Goal: Communication & Community: Ask a question

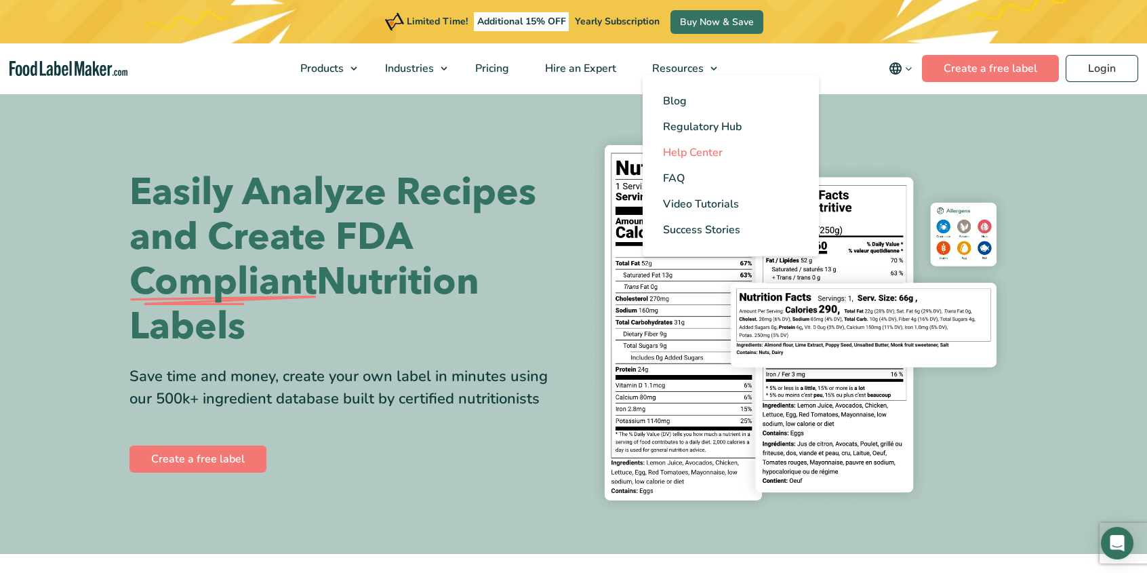
click at [707, 157] on span "Help Center" at bounding box center [693, 152] width 60 height 15
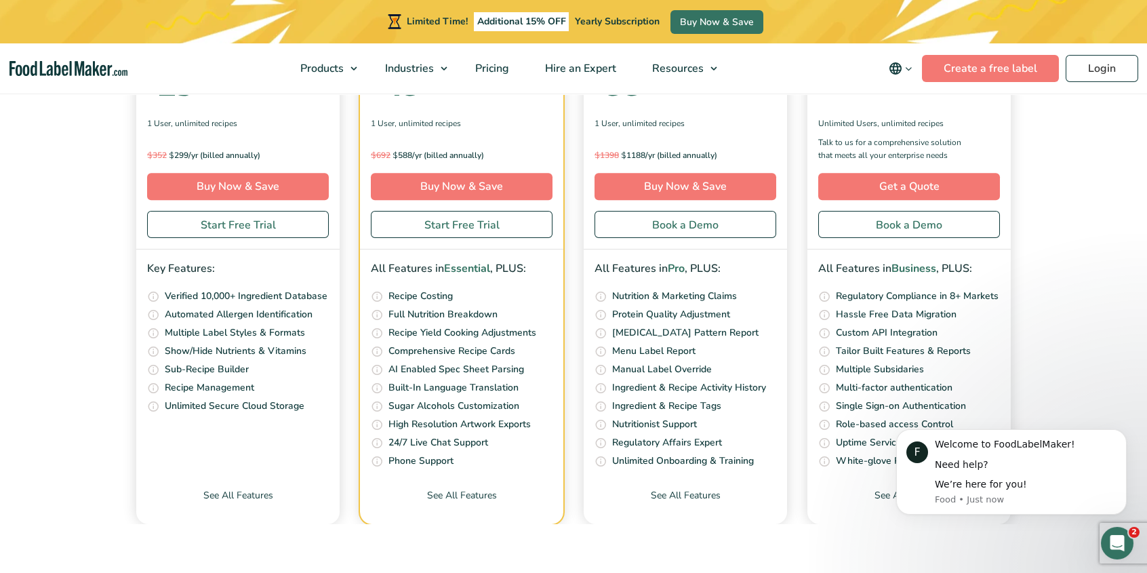
scroll to position [4815, 0]
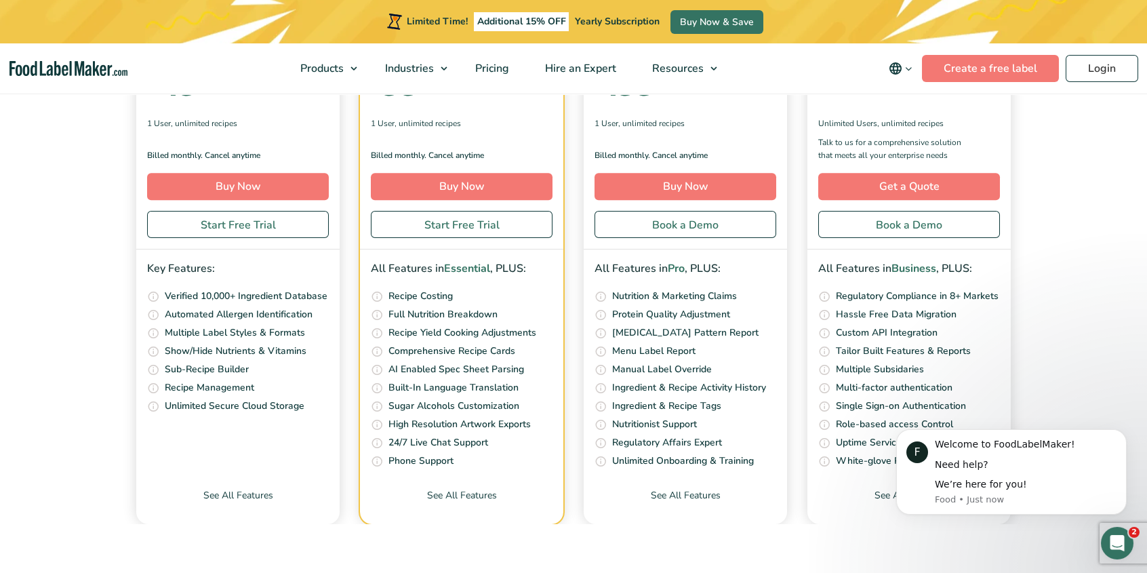
checkbox input "true"
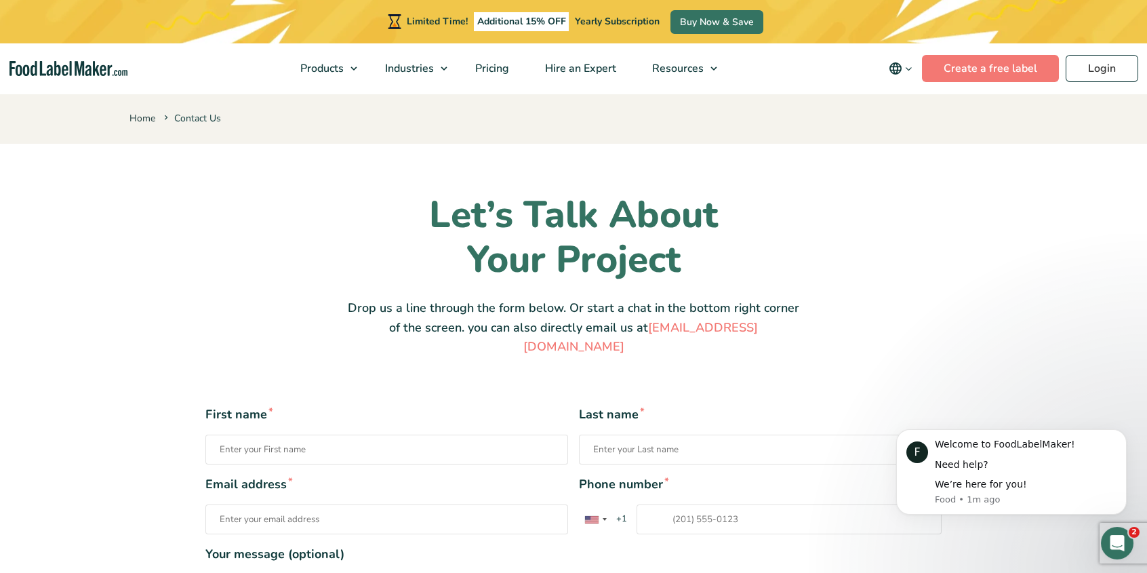
type input "Sam"
type input "sam@rtechonline.com"
type input "18188835356"
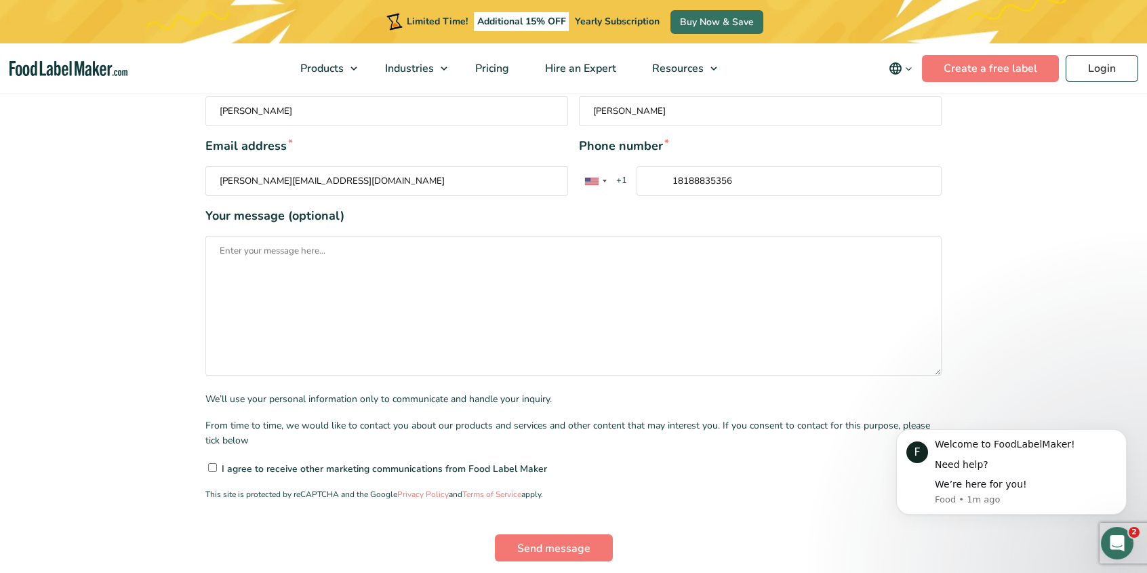
scroll to position [339, 0]
click at [273, 334] on textarea "Your message (optional)" at bounding box center [573, 305] width 736 height 140
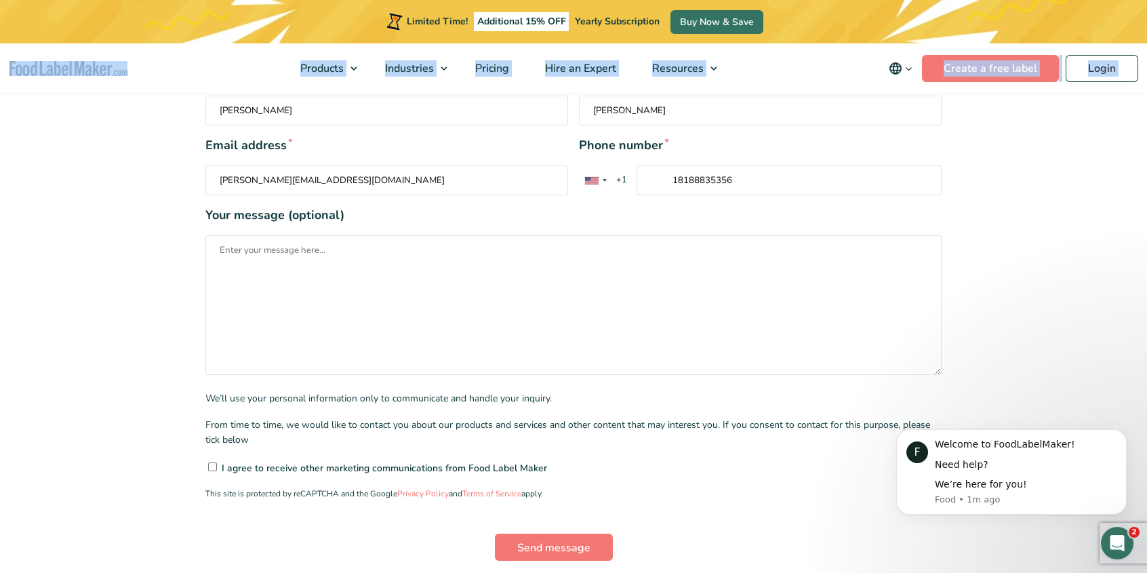
drag, startPoint x: 148, startPoint y: 81, endPoint x: -77, endPoint y: 68, distance: 225.5
click at [0, 68] on html "Limited Time! Additional 15% OFF Yearly Subscription Buy Now & Save Products Fo…" at bounding box center [573, 575] width 1147 height 1829
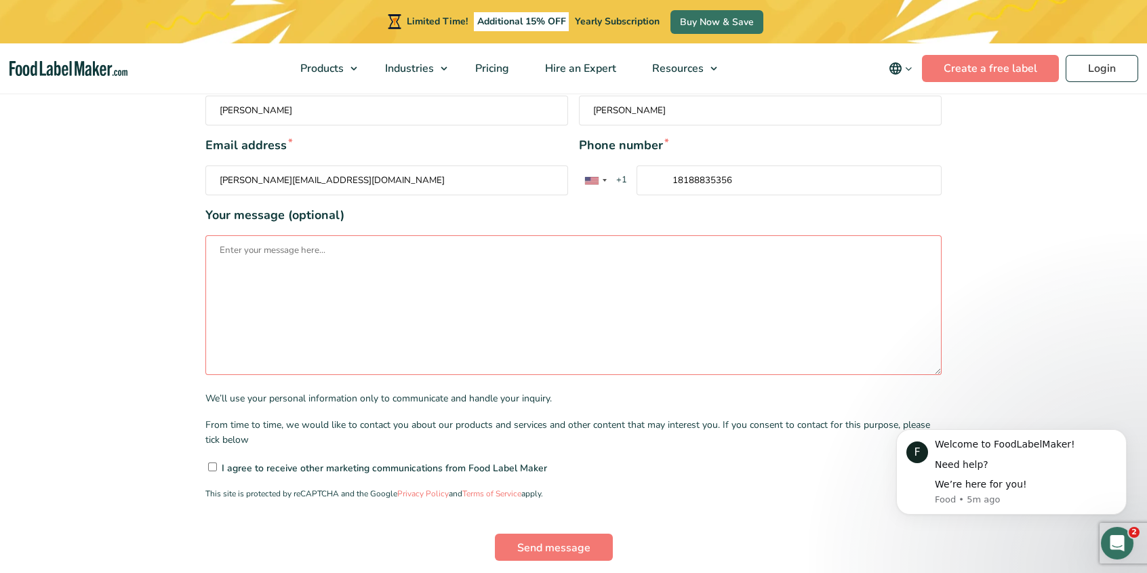
click at [455, 235] on textarea "Your message (optional)" at bounding box center [573, 305] width 736 height 140
paste textarea "hi! i’m Sam from balancemybiome. we’re getting ready to print labels for a few …"
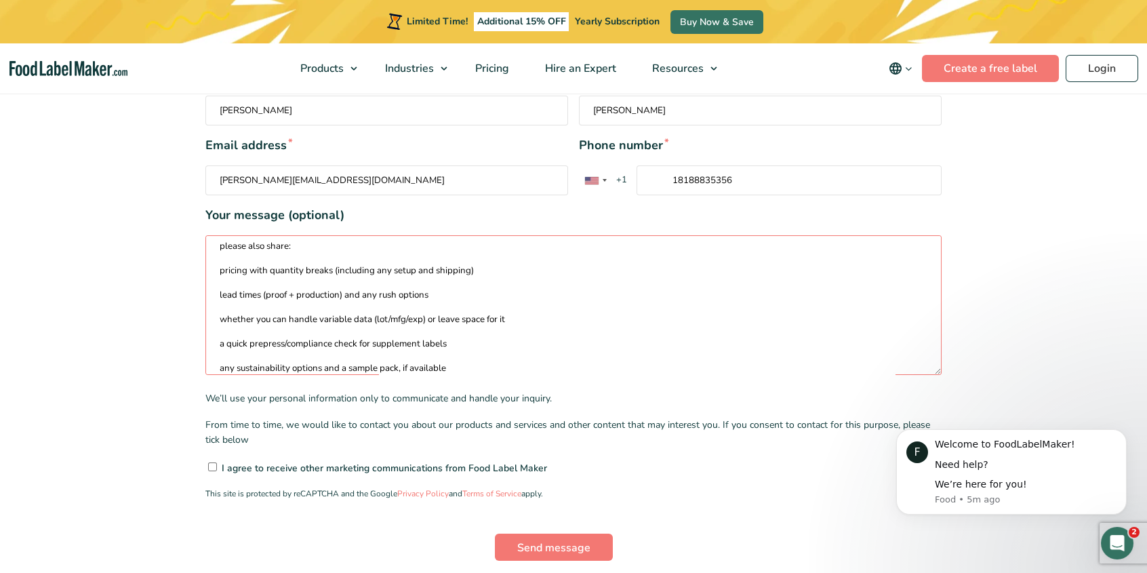
scroll to position [0, 0]
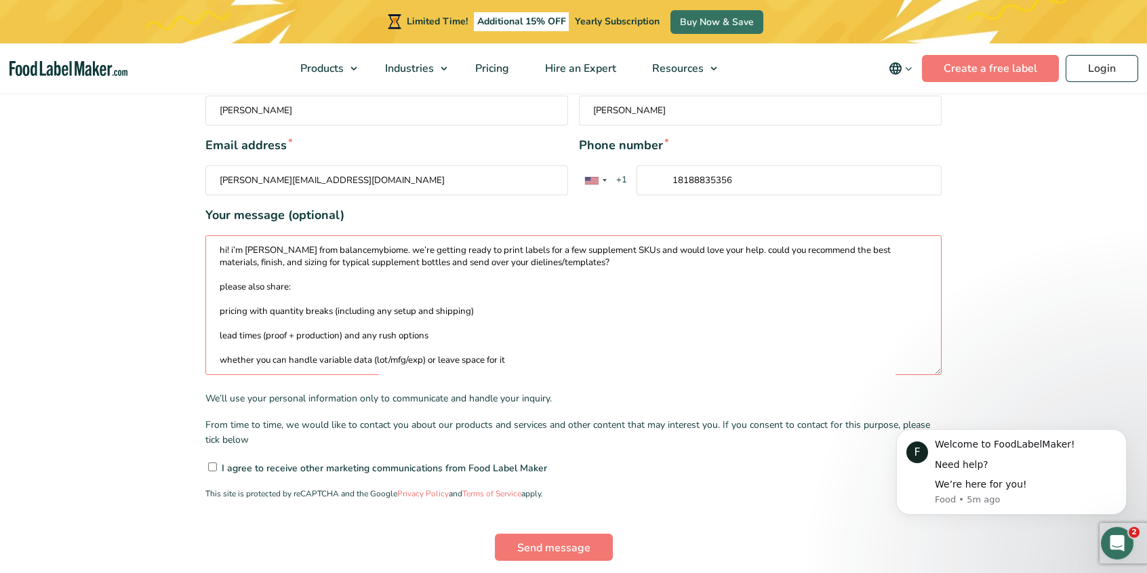
click at [262, 235] on textarea "hi! i’m Sam from balancemybiome. we’re getting ready to print labels for a few …" at bounding box center [573, 305] width 736 height 140
click at [280, 235] on textarea "hi! i’m Sam from balancemybiome. we’re getting ready to print labels for a few …" at bounding box center [573, 305] width 736 height 140
click at [283, 235] on textarea "hi! i’m Sam from balancemybiome. we’re getting ready to print labels for a few …" at bounding box center [573, 305] width 736 height 140
drag, startPoint x: 262, startPoint y: 229, endPoint x: 231, endPoint y: 226, distance: 31.4
click at [231, 235] on textarea "hi! i’m Sam from balancemybiome. we’re getting ready to print labels for a few …" at bounding box center [573, 305] width 736 height 140
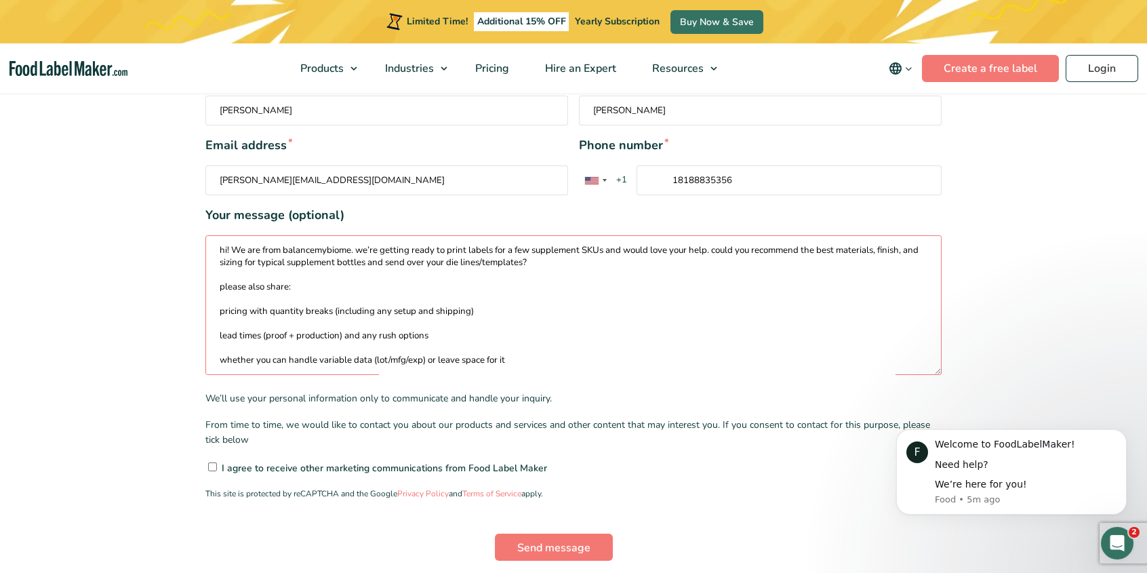
click at [218, 311] on textarea "hi! We are from balancemybiome. we’re getting ready to print labels for a few s…" at bounding box center [573, 305] width 736 height 140
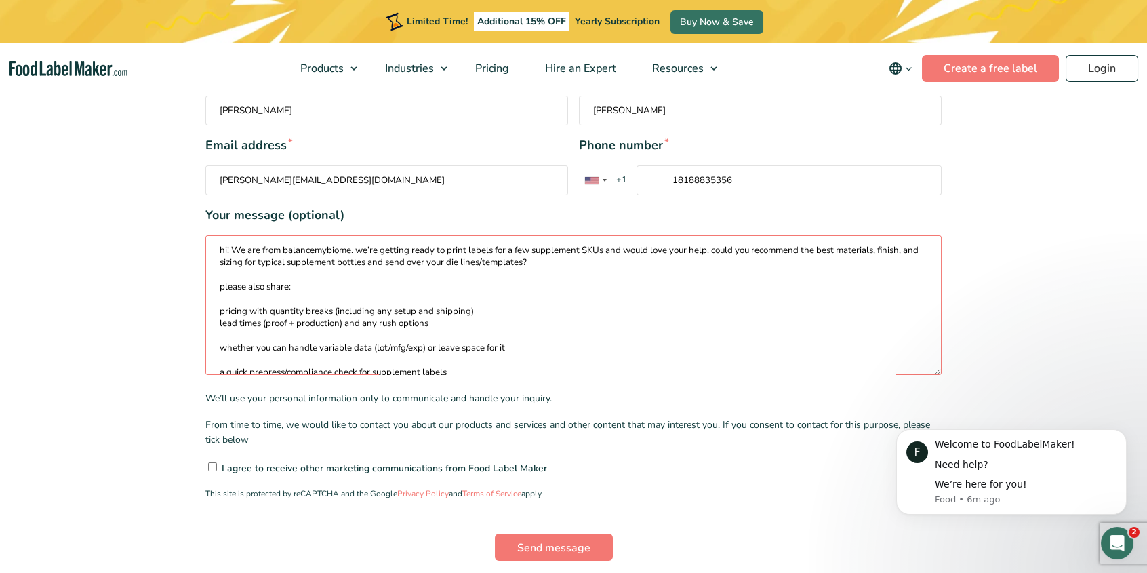
click at [382, 241] on textarea "hi! We are from balancemybiome. we’re getting ready to print labels for a few s…" at bounding box center [573, 305] width 736 height 140
click at [268, 311] on textarea "hi! We are from balancemybiome. we’re getting ready to print labels for a few s…" at bounding box center [573, 305] width 736 height 140
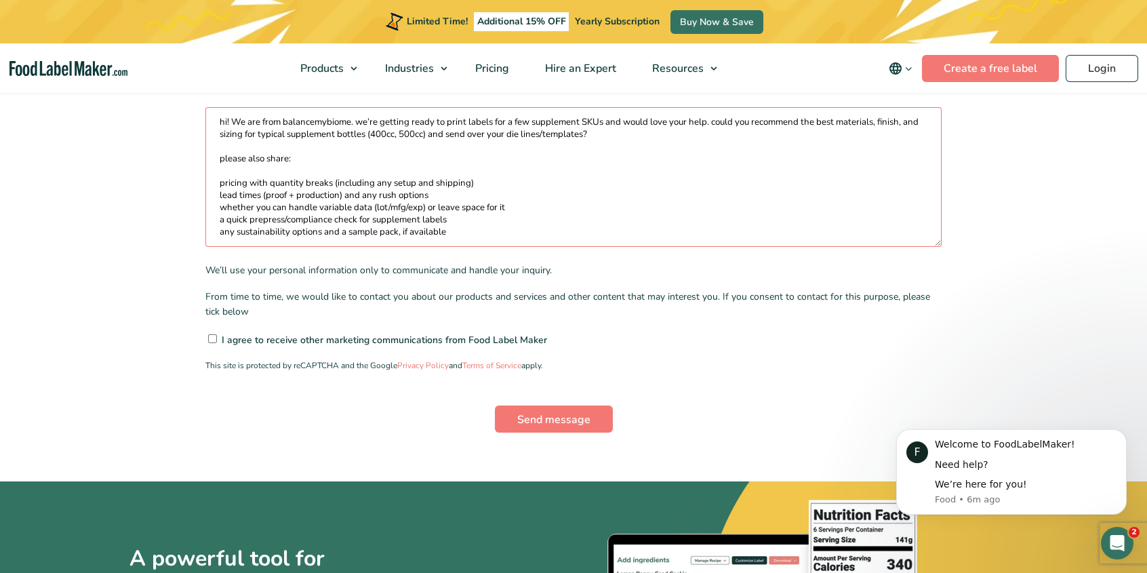
scroll to position [475, 0]
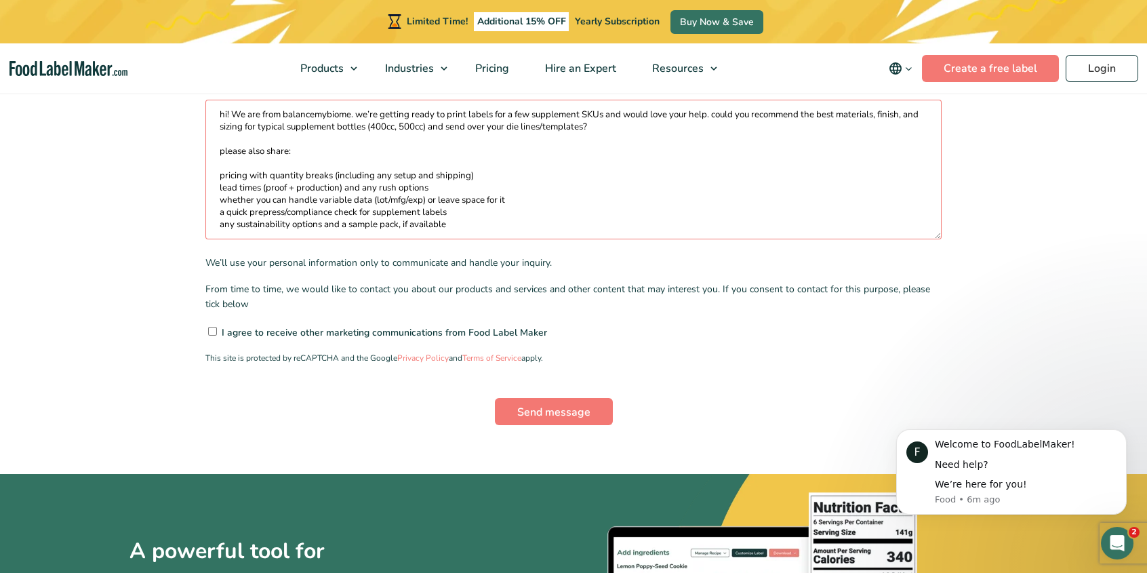
click at [513, 199] on textarea "hi! We are from balancemybiome. we’re getting ready to print labels for a few s…" at bounding box center [573, 170] width 736 height 140
paste textarea "we’ll provide final artwork with Supplement Facts and a UPC."
type textarea "hi! We are from balancemybiome. we’re getting ready to print labels for a few s…"
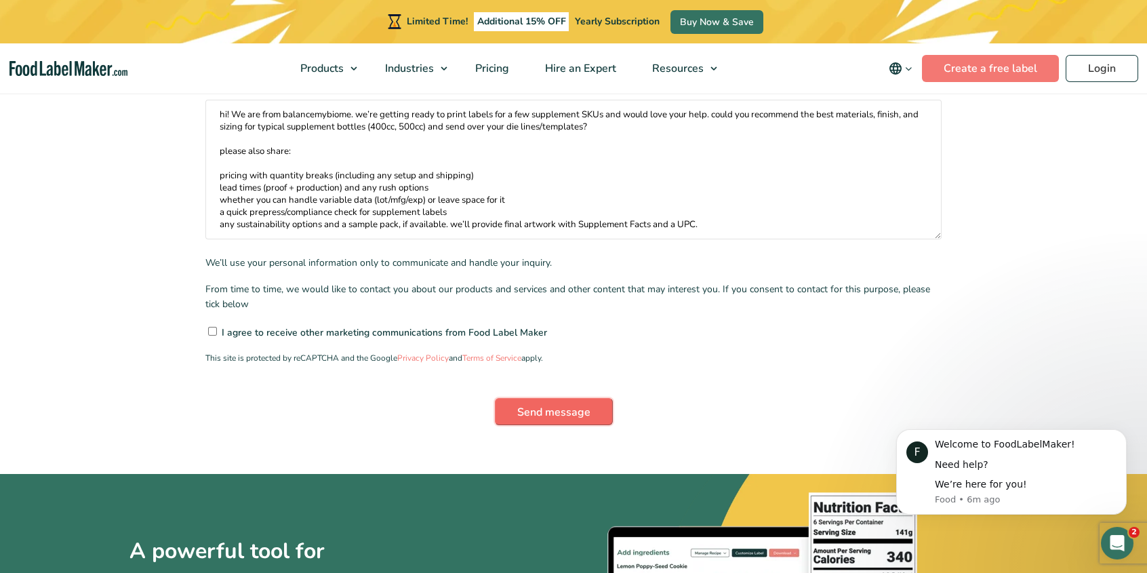
click at [576, 398] on input "Send message" at bounding box center [554, 411] width 118 height 27
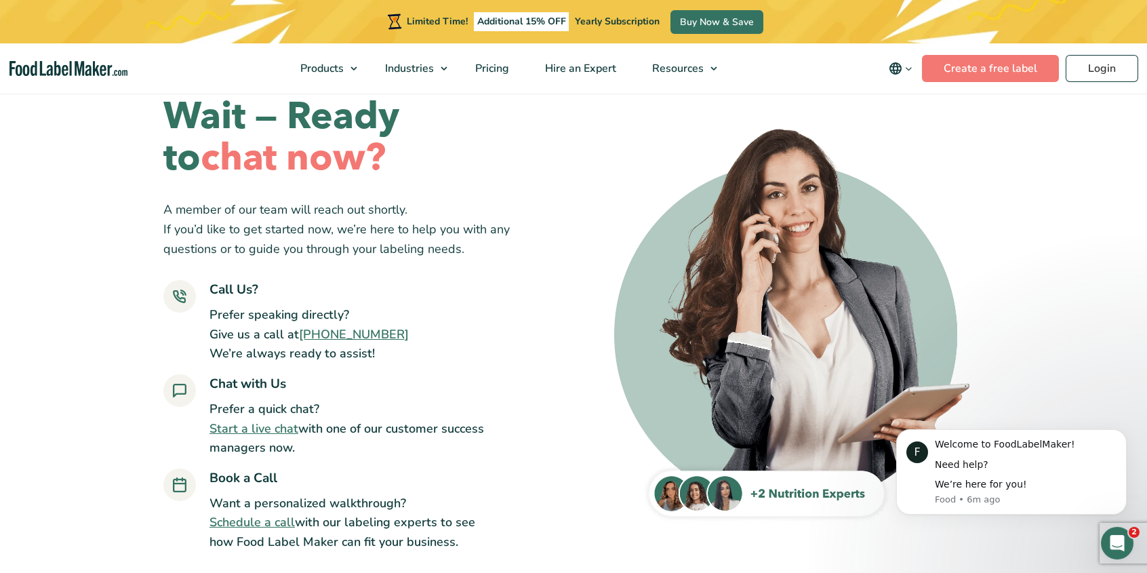
scroll to position [68, 0]
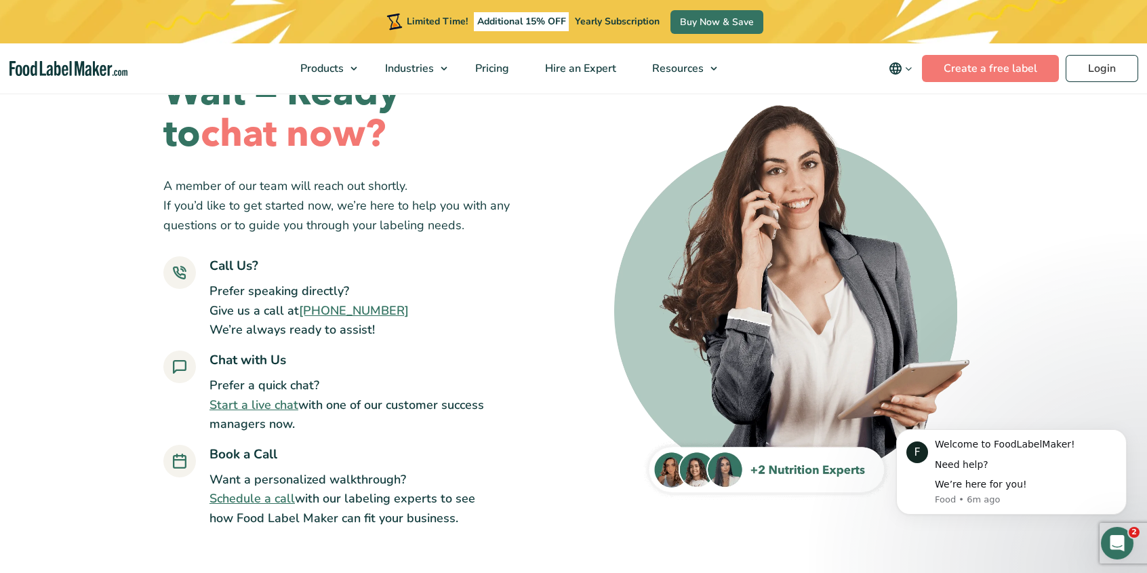
click at [269, 498] on link "Schedule a call" at bounding box center [252, 498] width 85 height 16
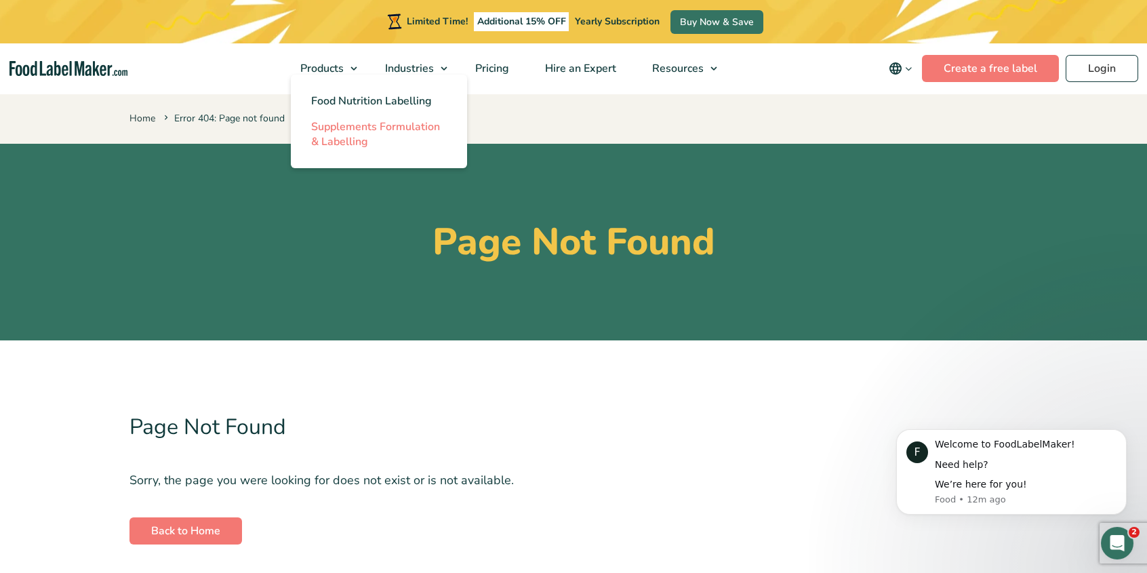
click at [343, 127] on span "Supplements Formulation & Labelling" at bounding box center [375, 134] width 129 height 30
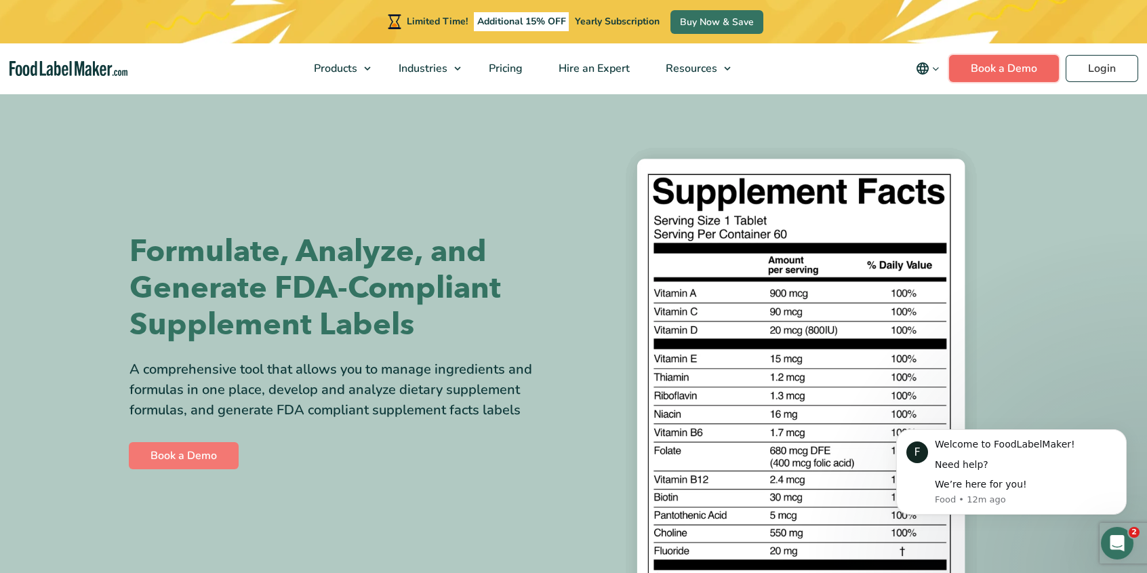
click at [1011, 66] on link "Book a Demo" at bounding box center [1004, 68] width 110 height 27
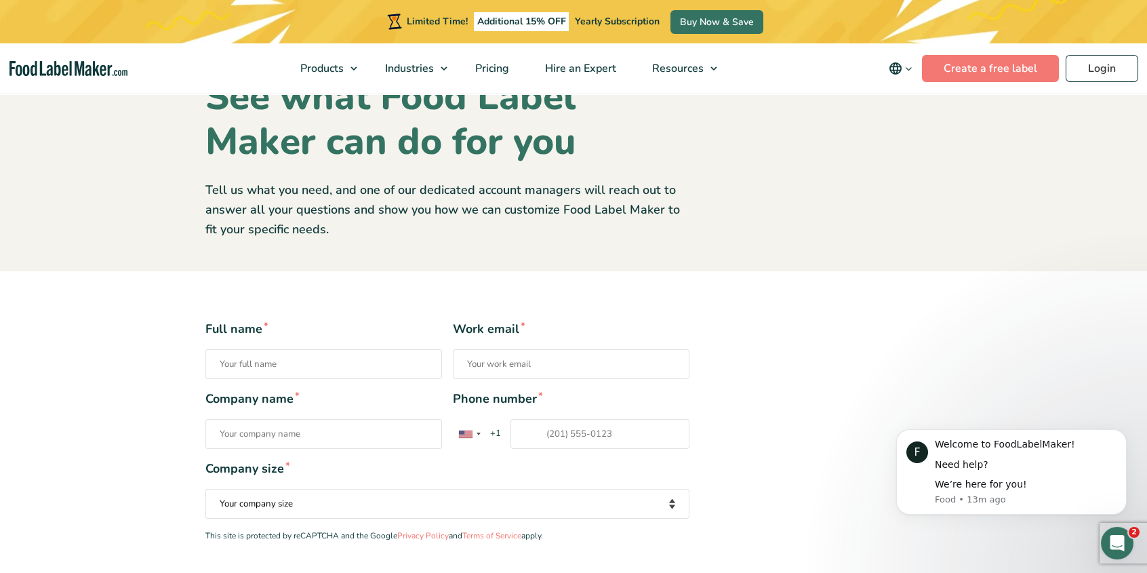
scroll to position [136, 0]
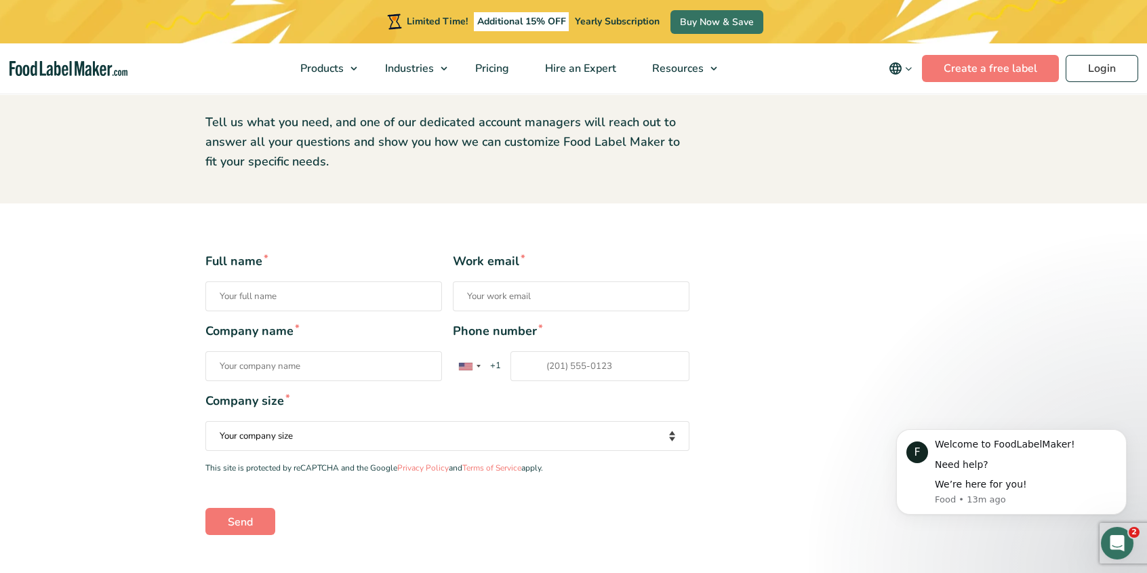
click at [319, 292] on input "Full name *" at bounding box center [323, 296] width 237 height 30
type input "[PERSON_NAME] [PERSON_NAME]"
type input "[PERSON_NAME][EMAIL_ADDRESS][DOMAIN_NAME]"
type input "R Tech Ventures"
type input "18188835356"
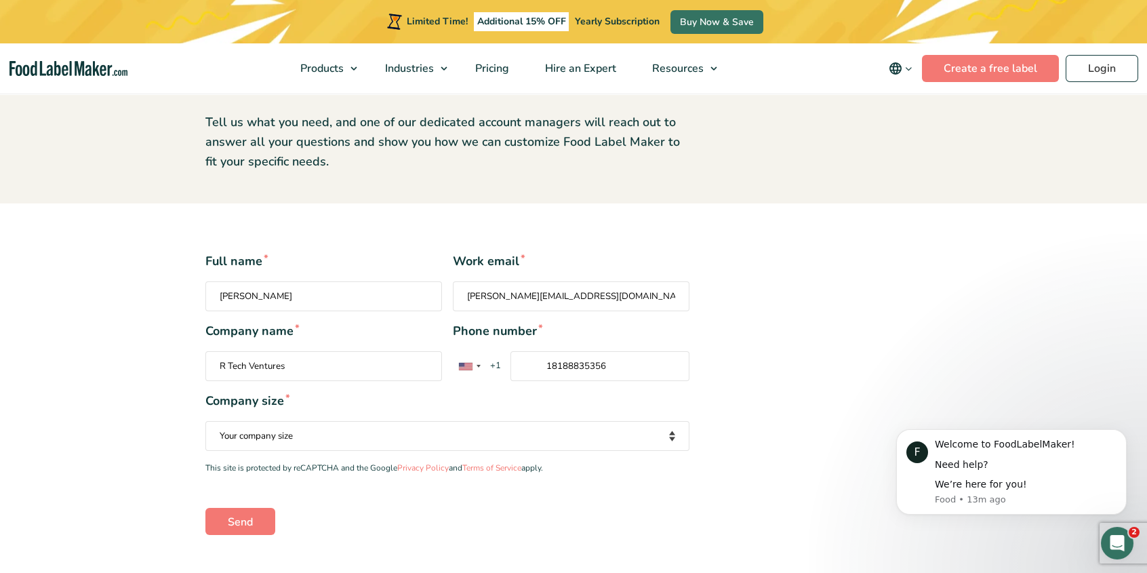
type input "Sam"
click at [483, 425] on select "Your company size Fewer than 10 Employees 10 to 50 Employees 51 to 500 Employee…" at bounding box center [447, 436] width 484 height 30
select select "10 to 50 Employees"
click at [205, 421] on select "Your company size Fewer than 10 Employees 10 to 50 Employees 51 to 500 Employee…" at bounding box center [447, 436] width 484 height 30
click at [241, 511] on input "Send" at bounding box center [240, 521] width 70 height 27
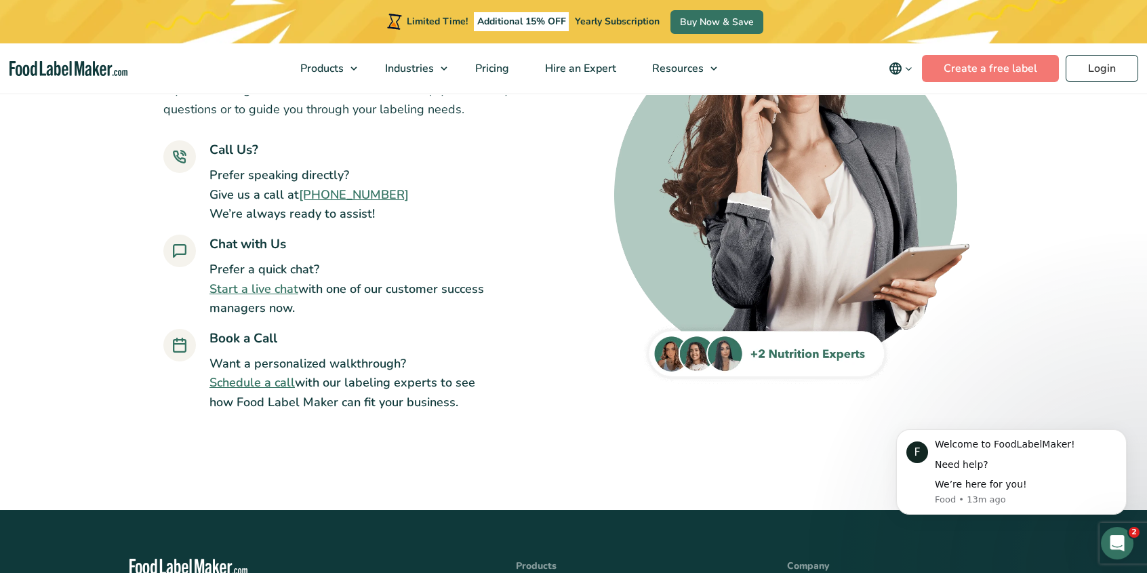
scroll to position [271, 0]
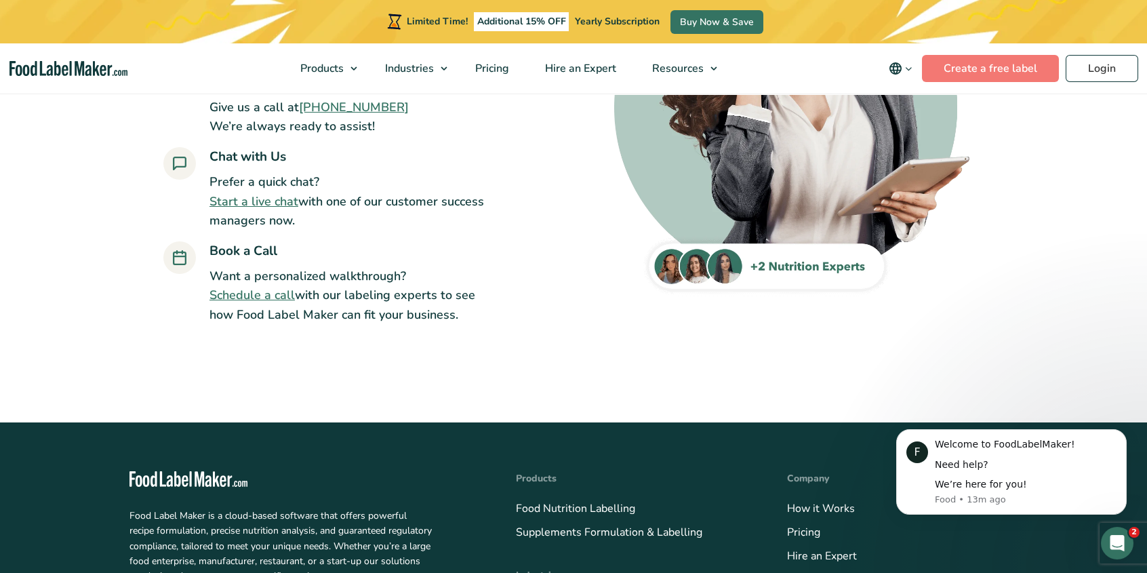
click at [254, 287] on link "Schedule a call" at bounding box center [252, 295] width 85 height 16
